Goal: Check status: Check status

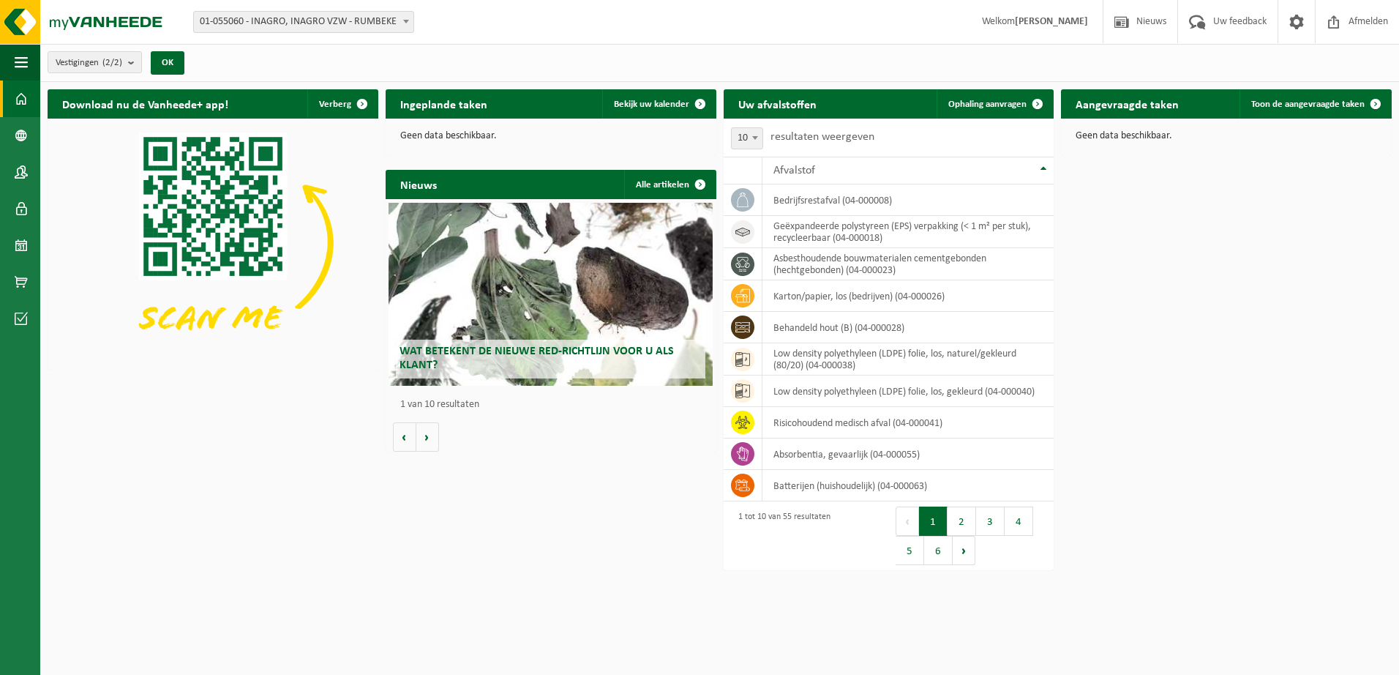
click at [598, 315] on div "Wat betekent de nieuwe RED-richtlijn voor u als klant?" at bounding box center [551, 294] width 324 height 183
click at [1314, 106] on span "Toon de aangevraagde taken" at bounding box center [1307, 105] width 113 height 10
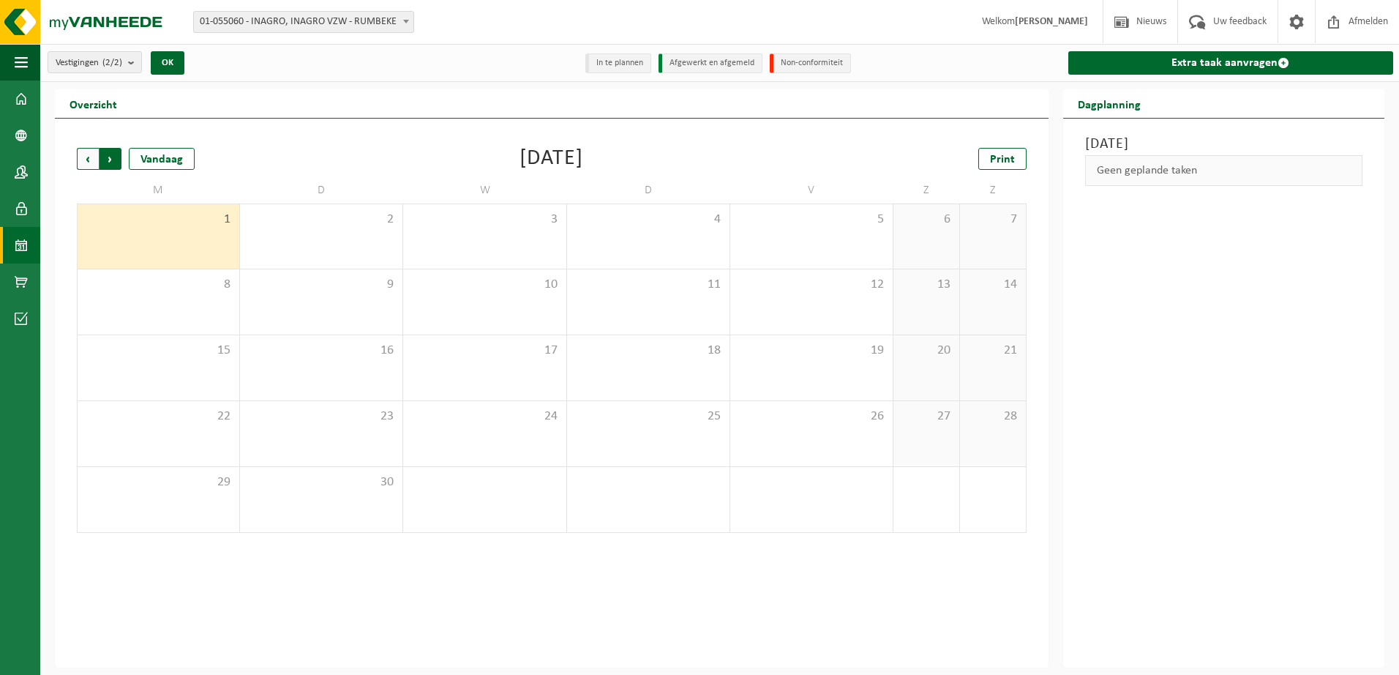
click at [91, 151] on span "Vorige" at bounding box center [88, 159] width 22 height 22
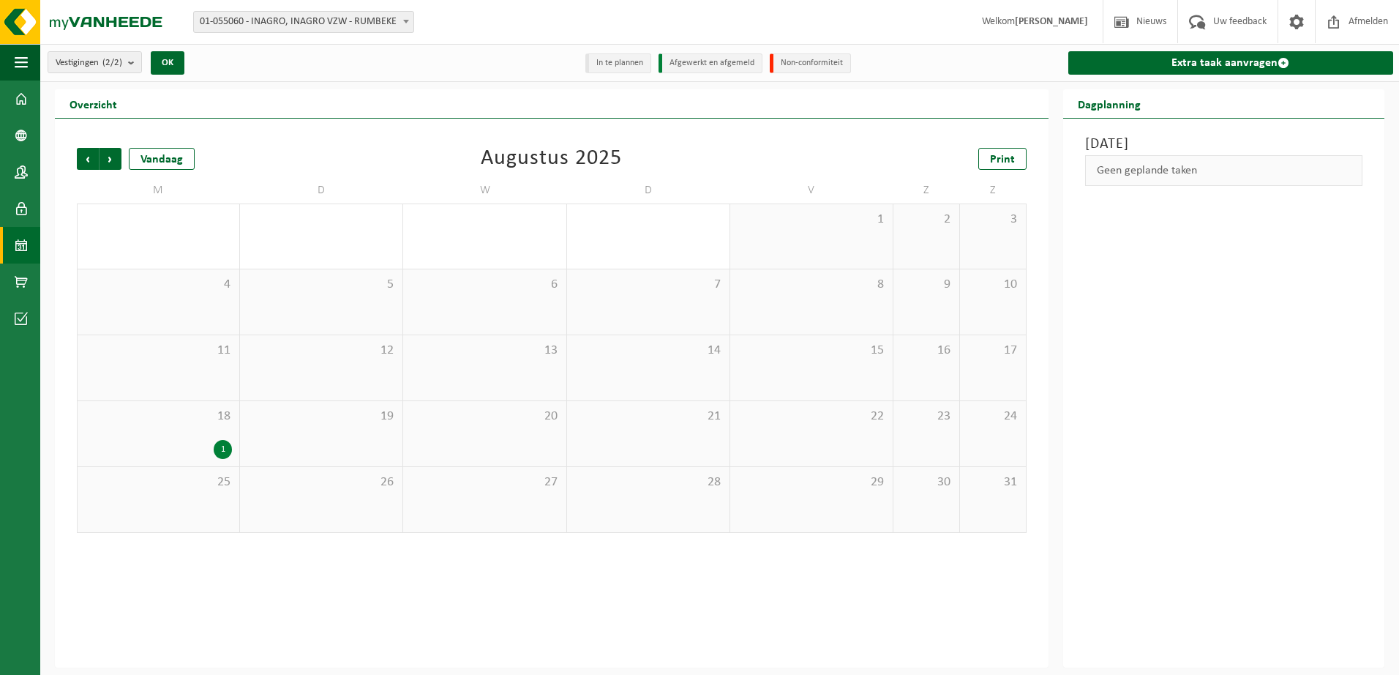
click at [221, 449] on div "1" at bounding box center [223, 449] width 18 height 19
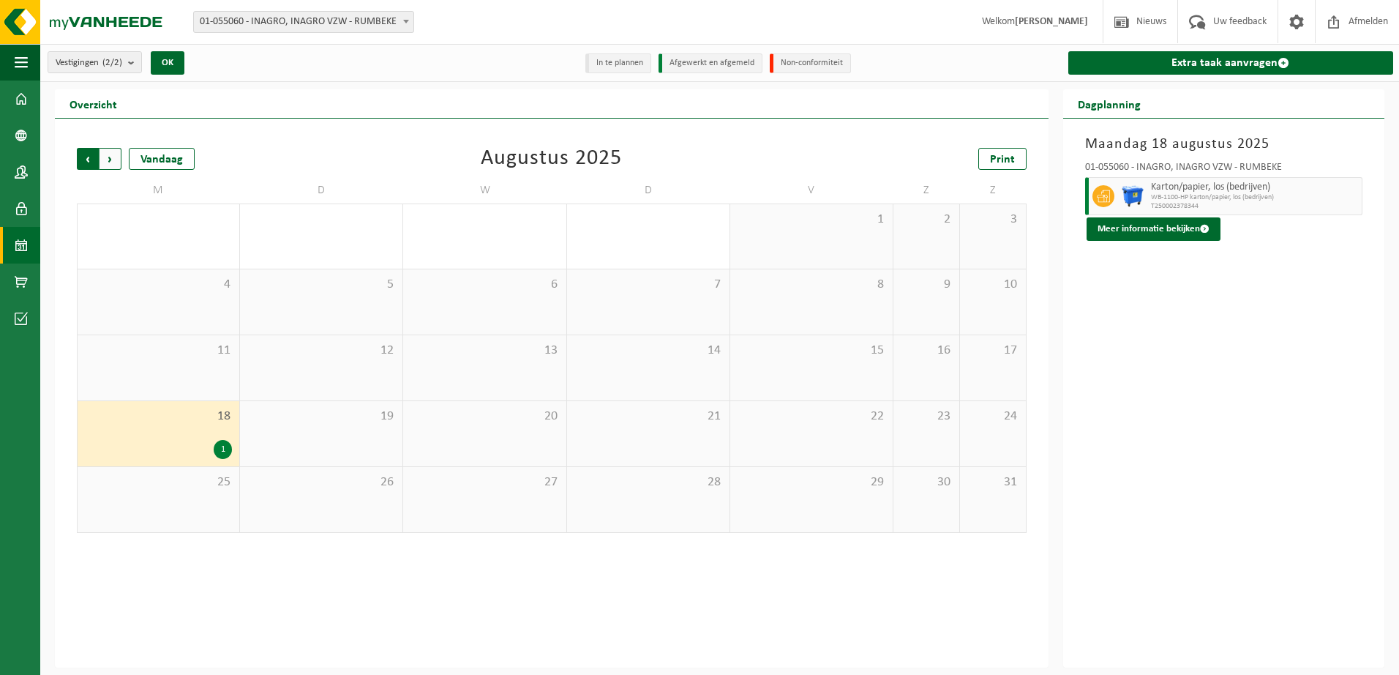
click at [116, 160] on span "Volgende" at bounding box center [111, 159] width 22 height 22
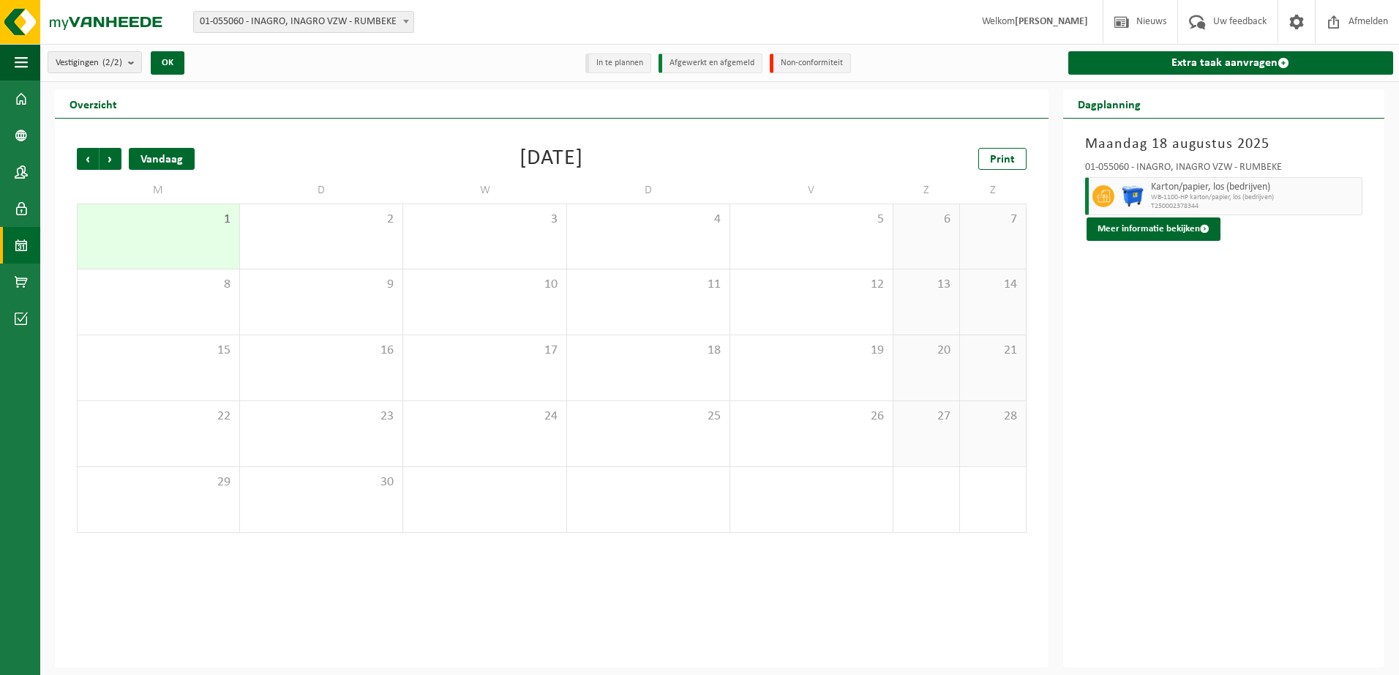
click at [159, 160] on div "Vandaag" at bounding box center [162, 159] width 66 height 22
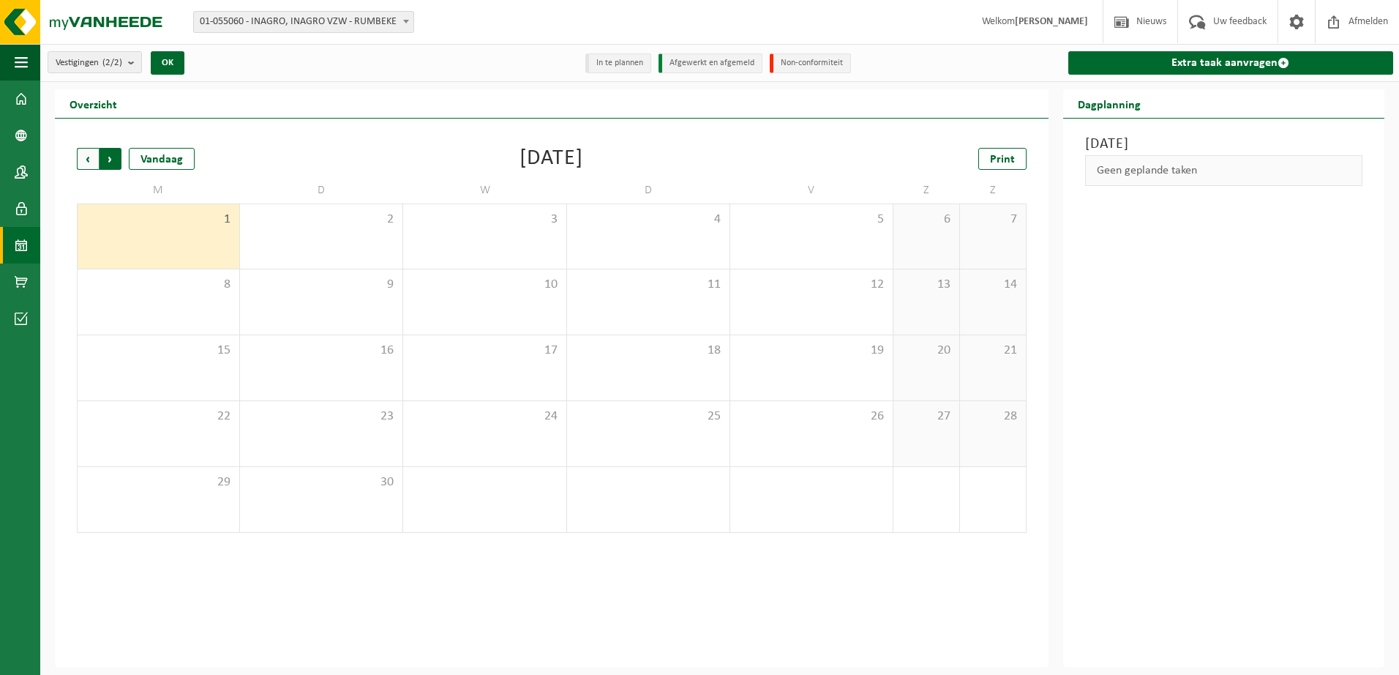
click at [86, 157] on span "Vorige" at bounding box center [88, 159] width 22 height 22
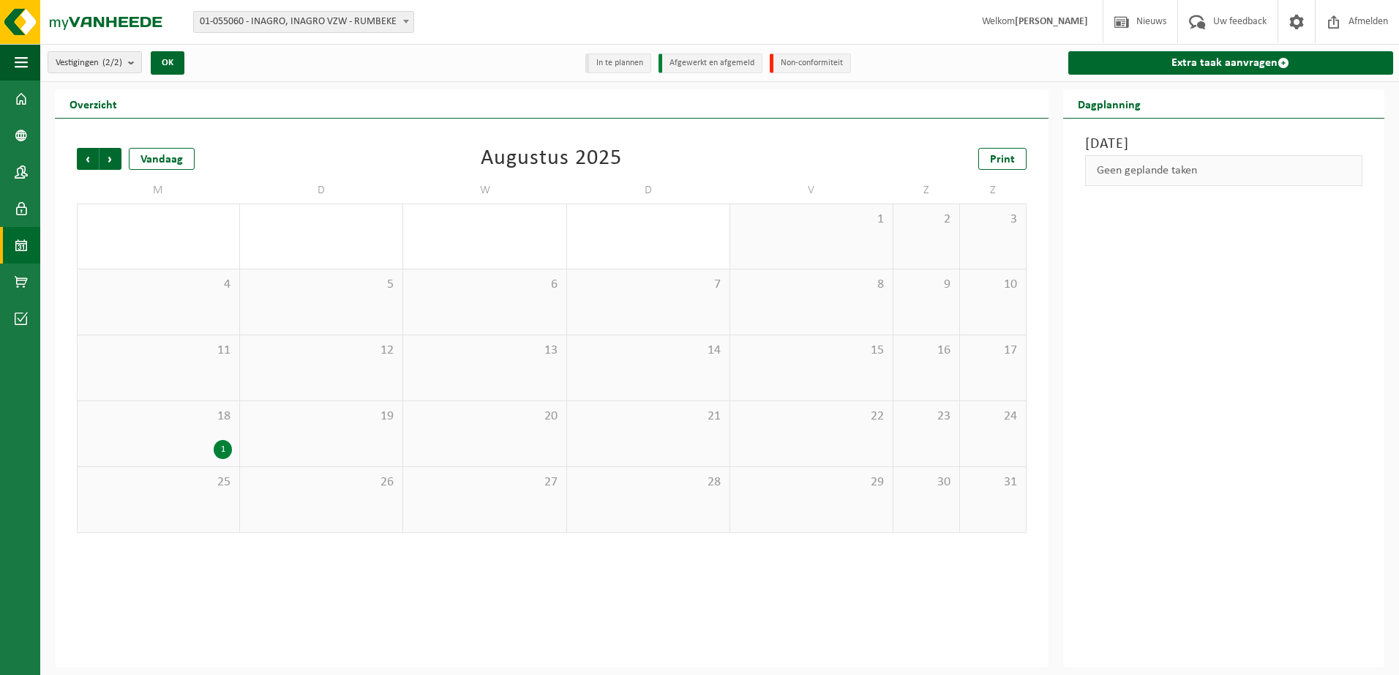
click at [86, 157] on span "Vorige" at bounding box center [88, 159] width 22 height 22
click at [388, 443] on div "1" at bounding box center [386, 449] width 18 height 19
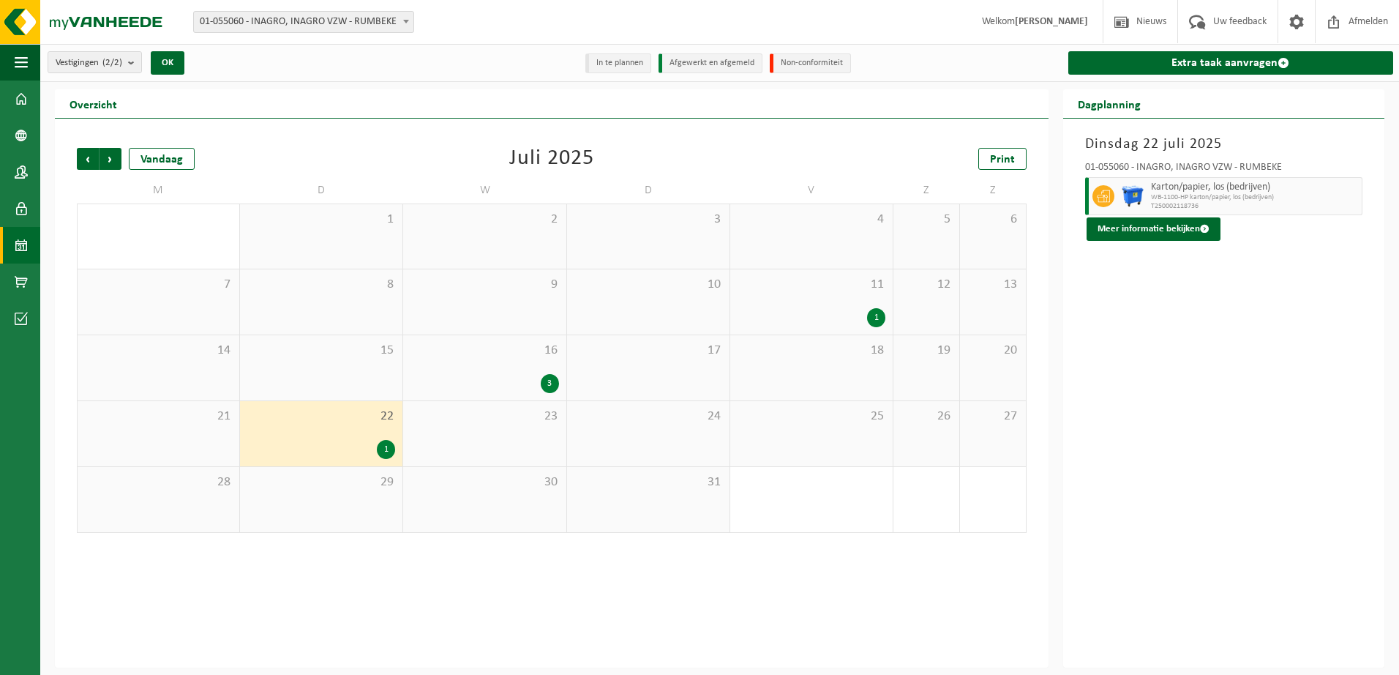
click at [544, 378] on div "3" at bounding box center [550, 383] width 18 height 19
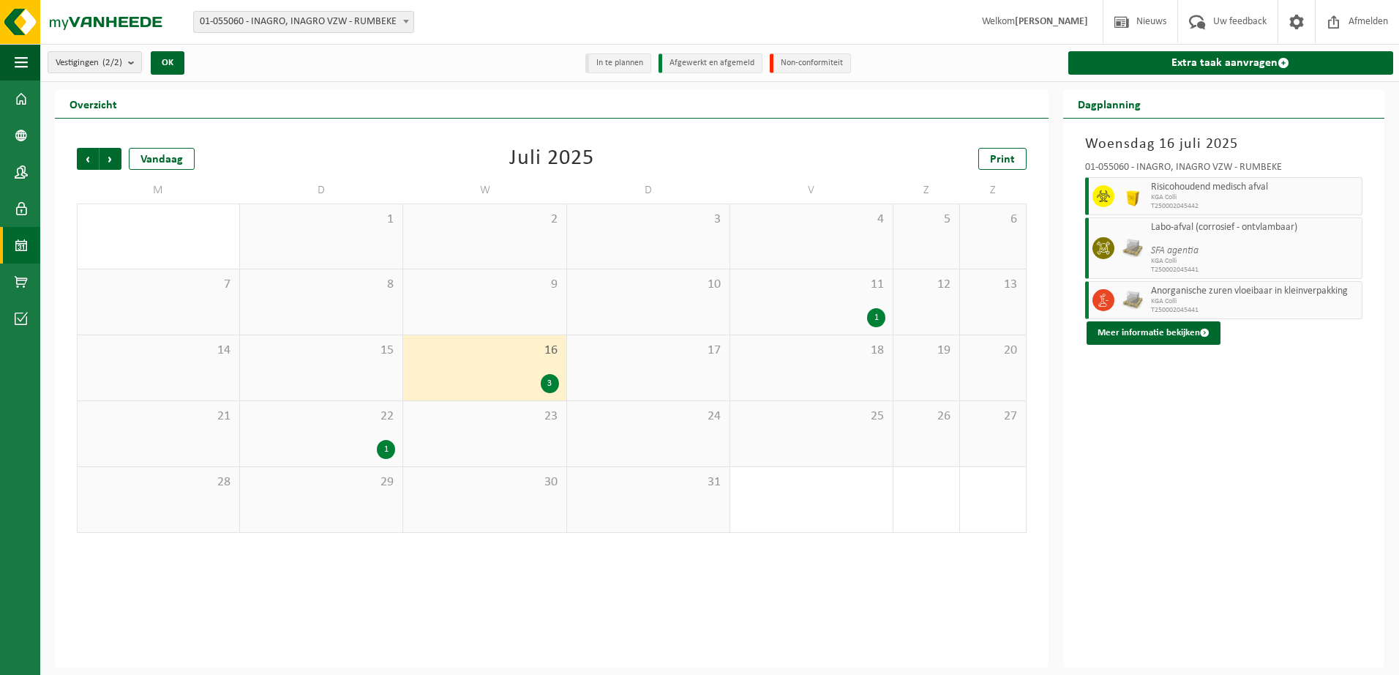
click at [879, 311] on div "1" at bounding box center [876, 317] width 18 height 19
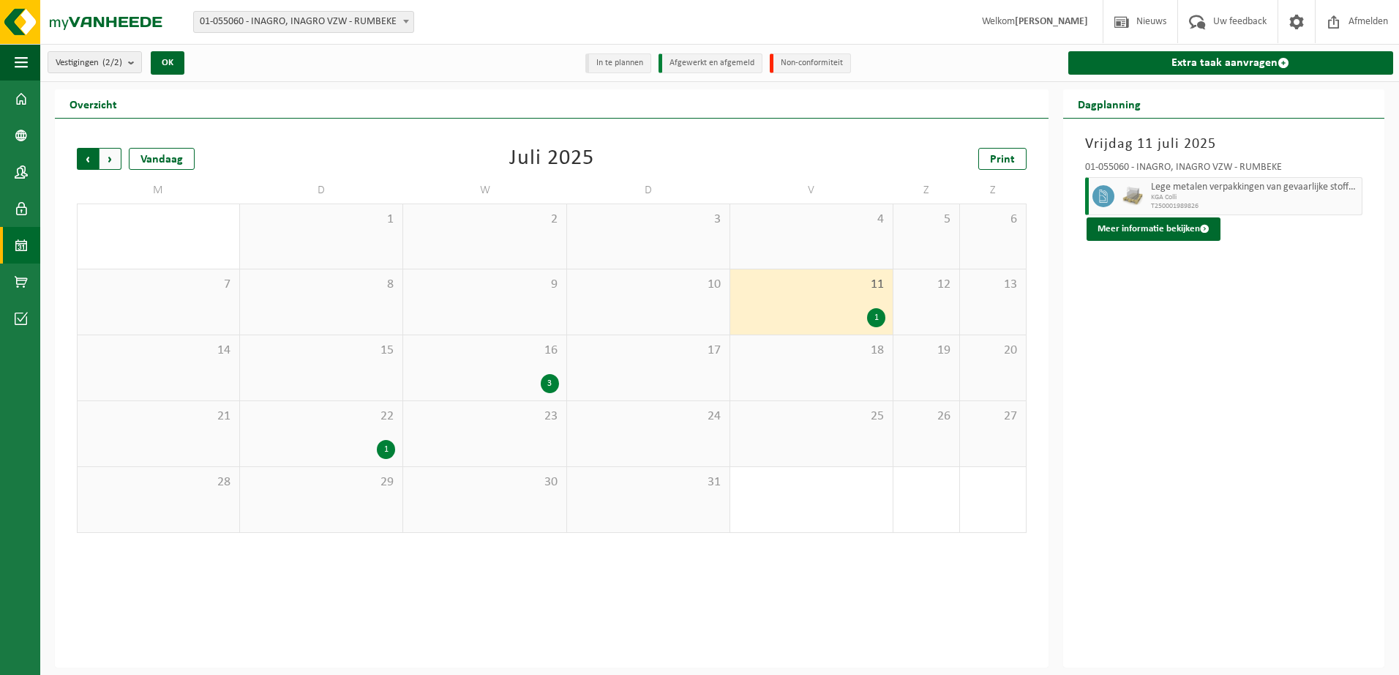
click at [112, 159] on span "Volgende" at bounding box center [111, 159] width 22 height 22
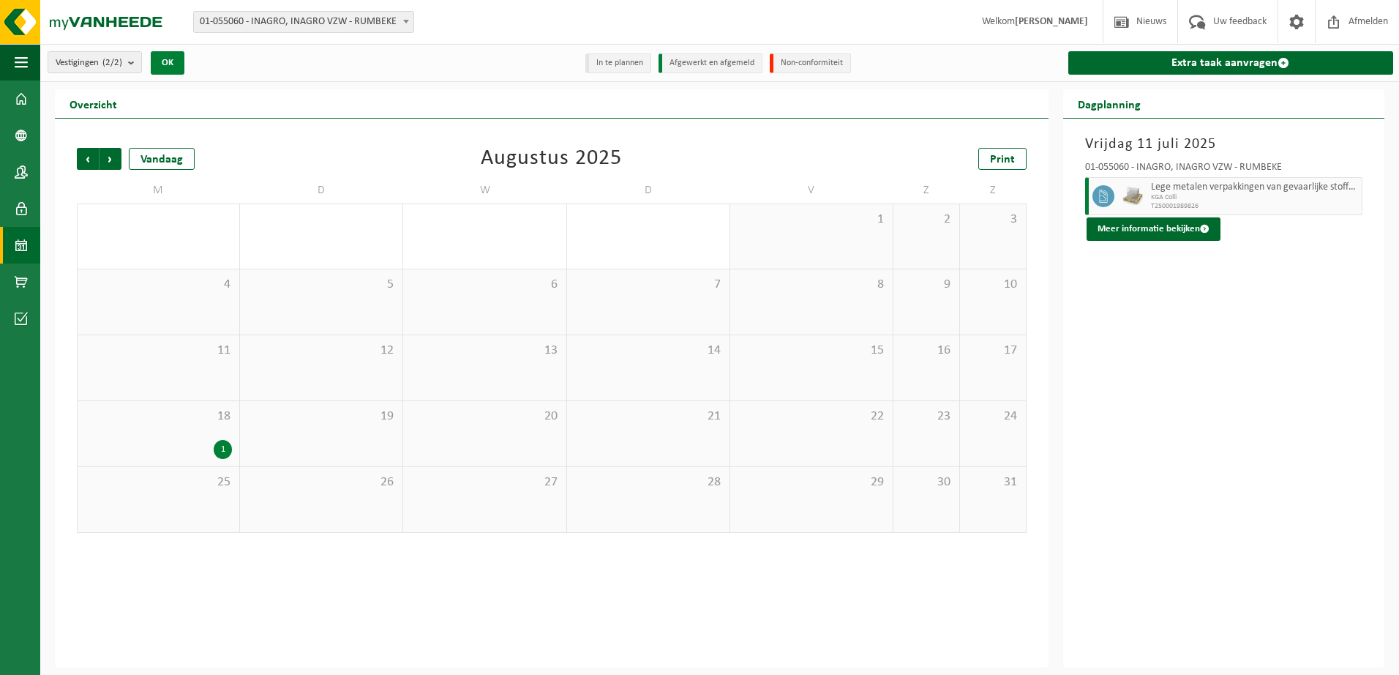
click at [164, 67] on button "OK" at bounding box center [168, 62] width 34 height 23
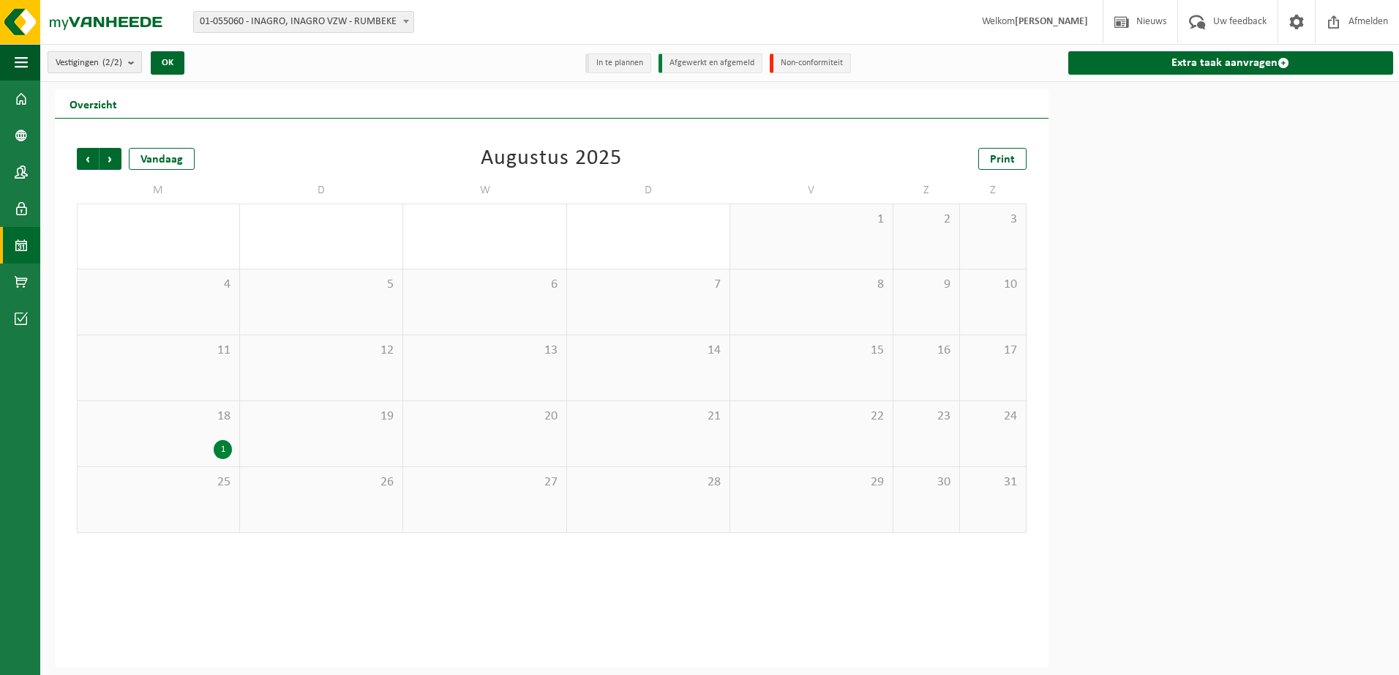
click at [127, 61] on button "Vestigingen (2/2)" at bounding box center [95, 62] width 94 height 22
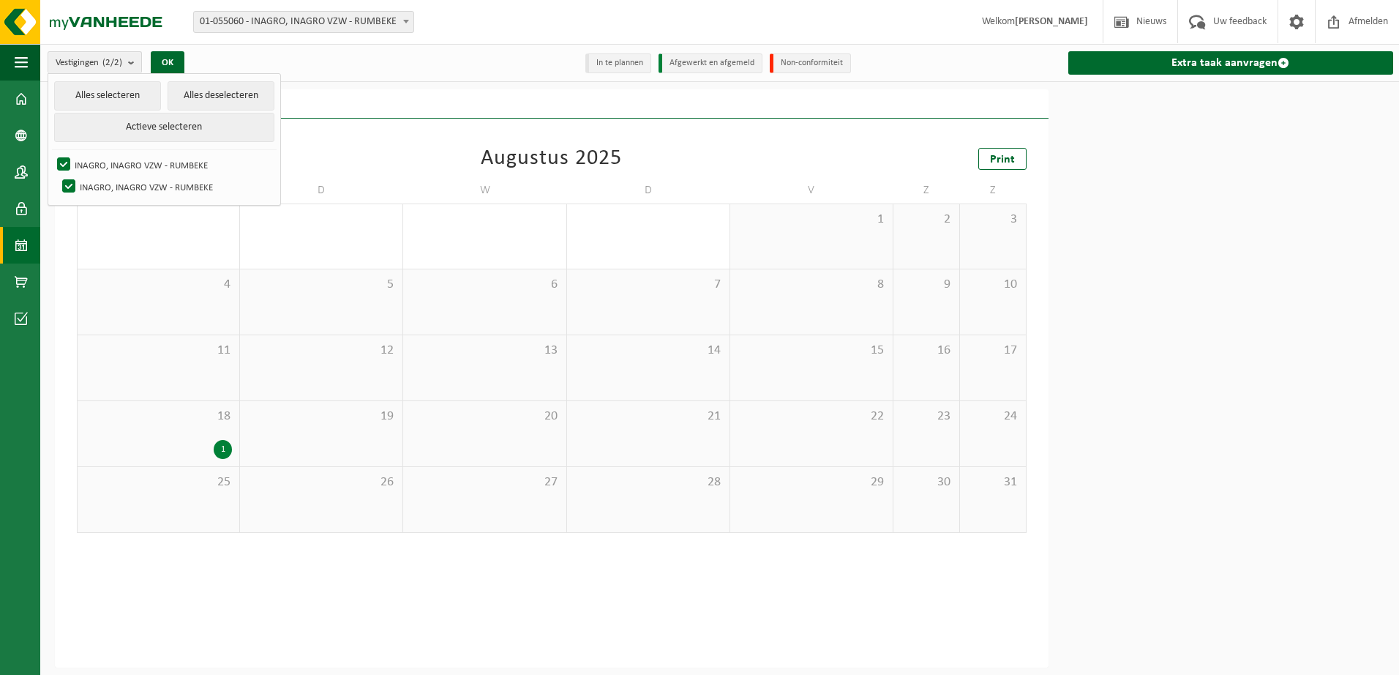
click at [285, 67] on div "Vestigingen (2/2) Alles selecteren Alles deselecteren Actieve selecteren INAGRO…" at bounding box center [209, 62] width 339 height 31
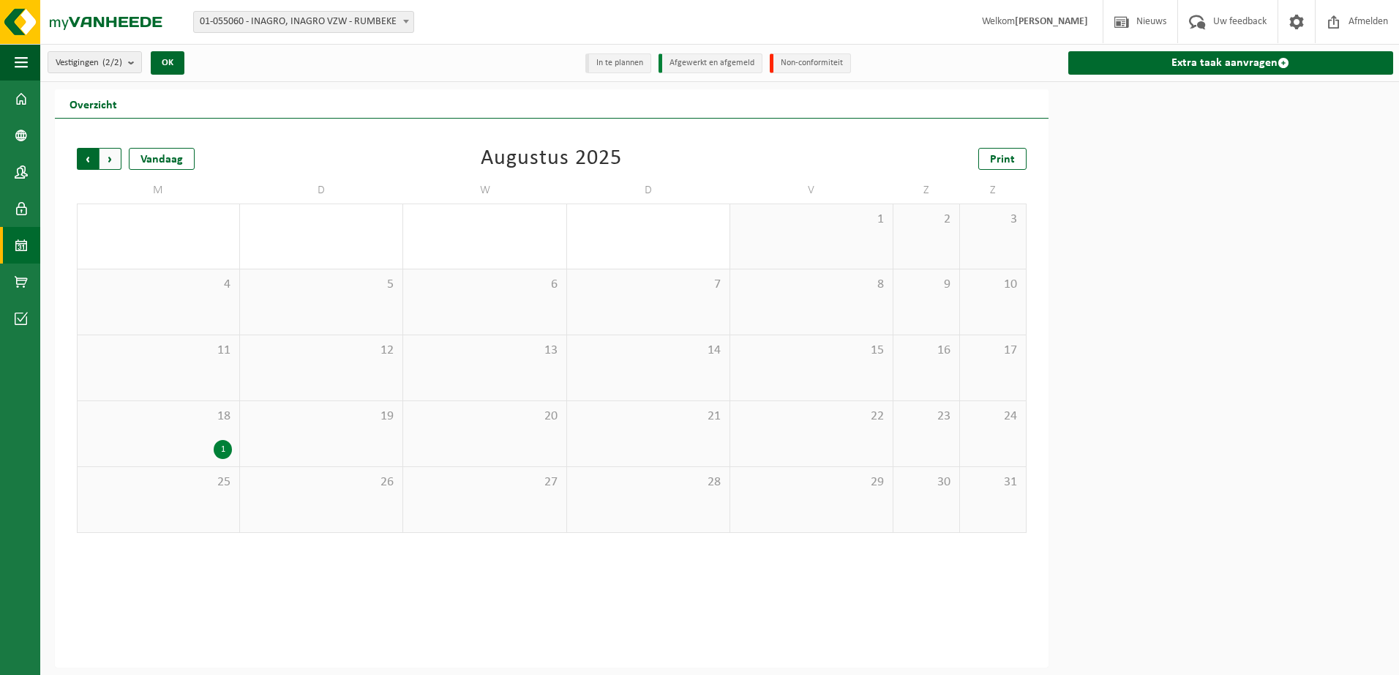
click at [119, 162] on span "Volgende" at bounding box center [111, 159] width 22 height 22
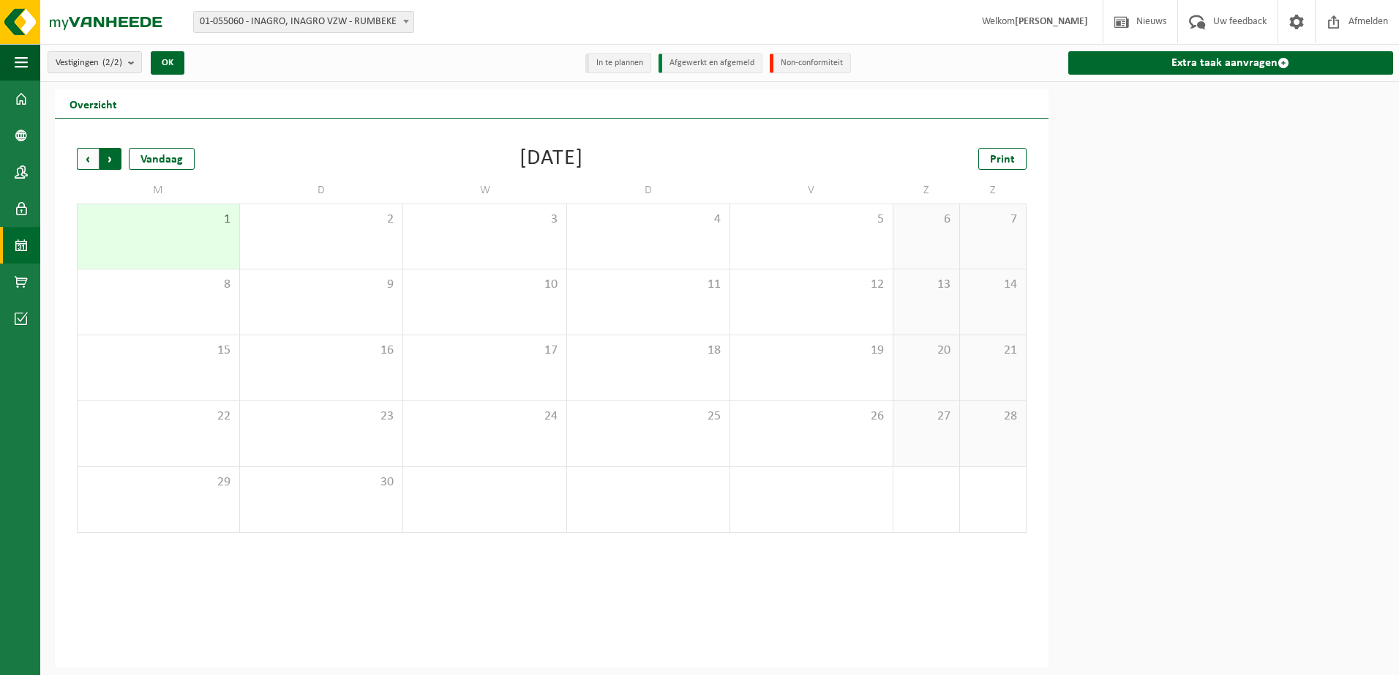
click at [98, 157] on span "Vorige" at bounding box center [88, 159] width 22 height 22
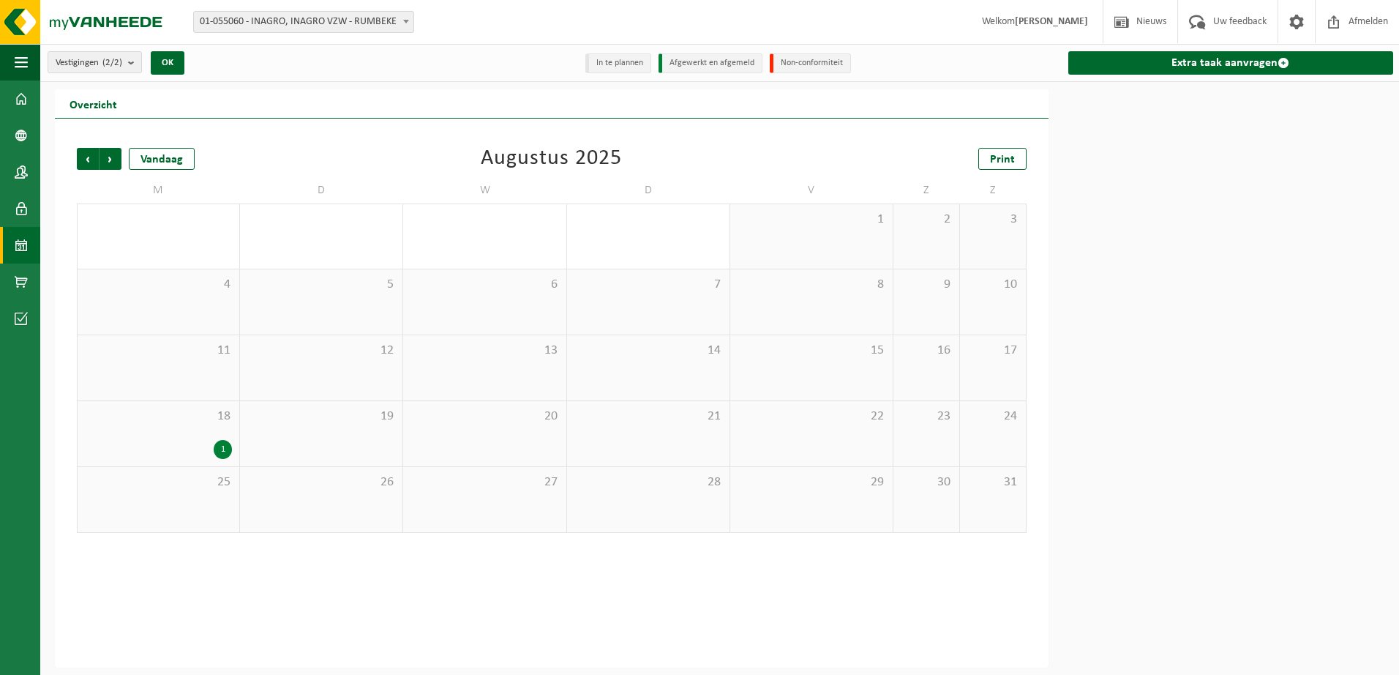
click at [192, 441] on div "1" at bounding box center [158, 449] width 147 height 19
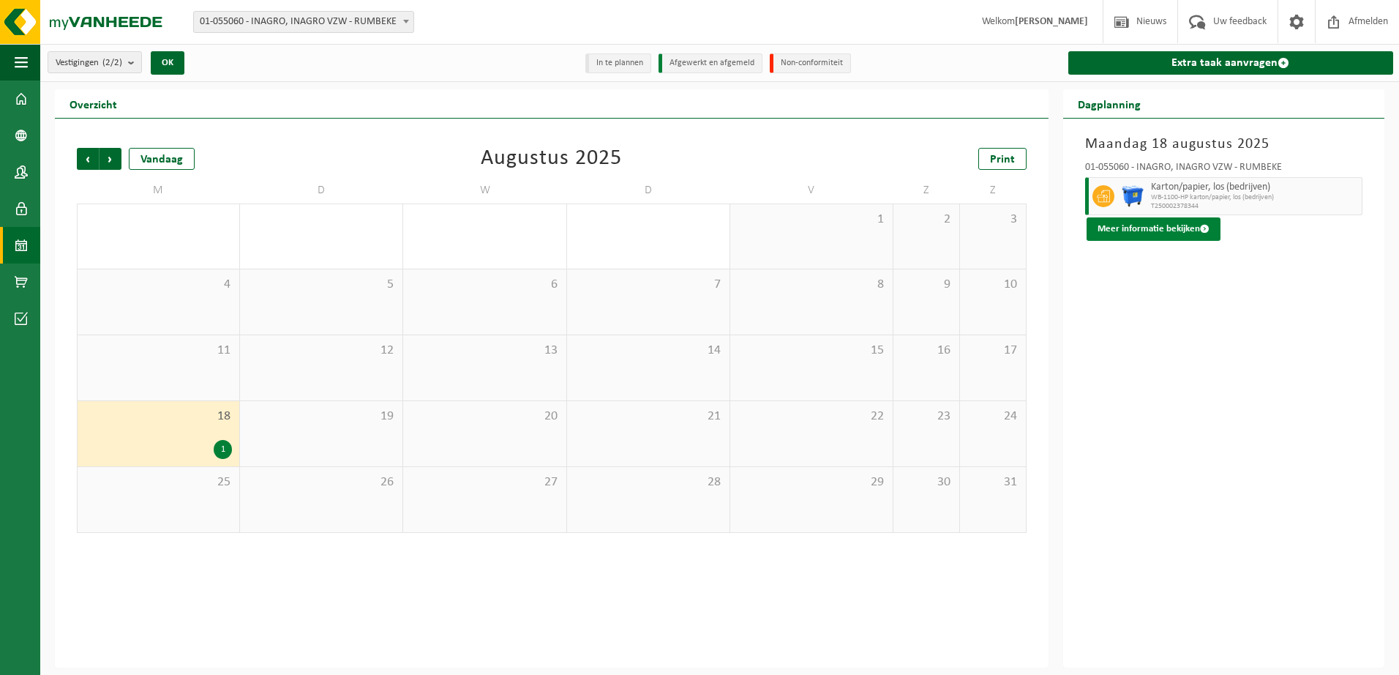
click at [1159, 228] on button "Meer informatie bekijken" at bounding box center [1154, 228] width 134 height 23
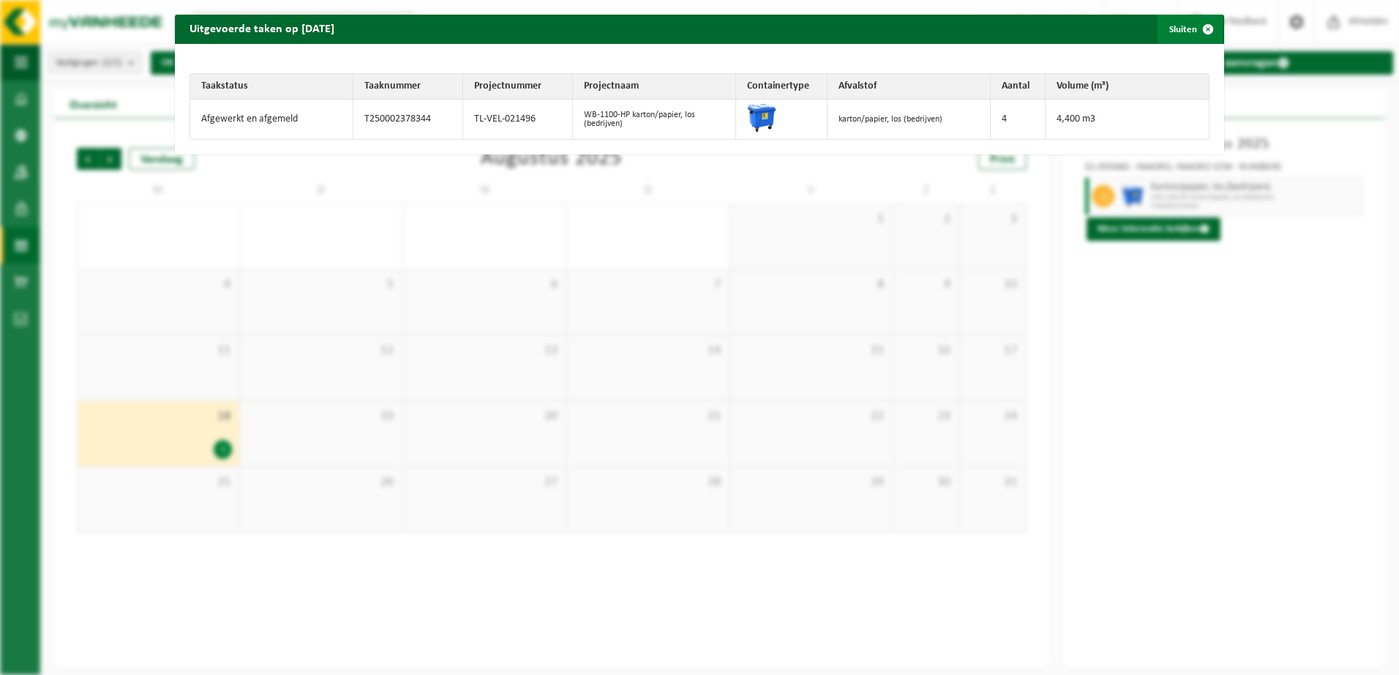
click at [1195, 28] on span "button" at bounding box center [1207, 29] width 29 height 29
